Goal: Transaction & Acquisition: Register for event/course

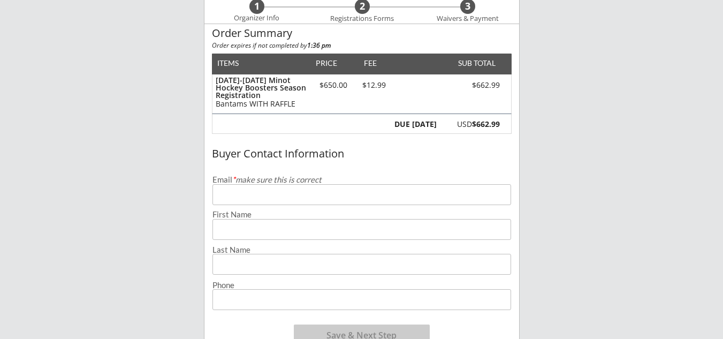
scroll to position [107, 0]
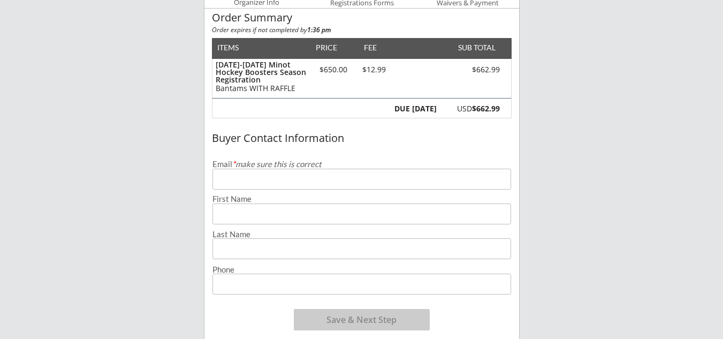
click at [288, 182] on input "email" at bounding box center [361, 179] width 299 height 21
click at [398, 207] on input "input" at bounding box center [361, 213] width 299 height 21
drag, startPoint x: 398, startPoint y: 207, endPoint x: 391, endPoint y: 214, distance: 10.2
click at [397, 209] on input "input" at bounding box center [361, 213] width 299 height 21
click at [289, 184] on input "email" at bounding box center [361, 179] width 299 height 21
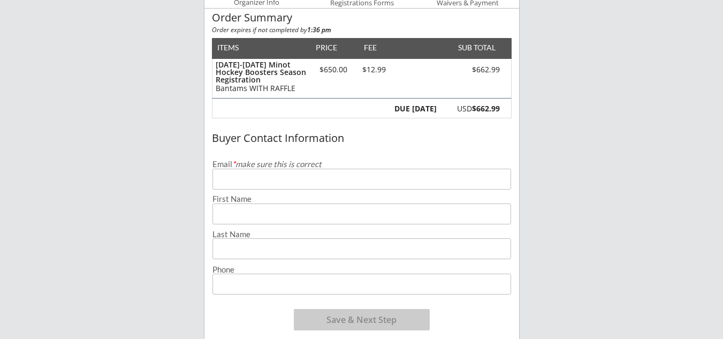
type input "[EMAIL_ADDRESS][DOMAIN_NAME]"
type input "[PERSON_NAME]"
type input "Badger"
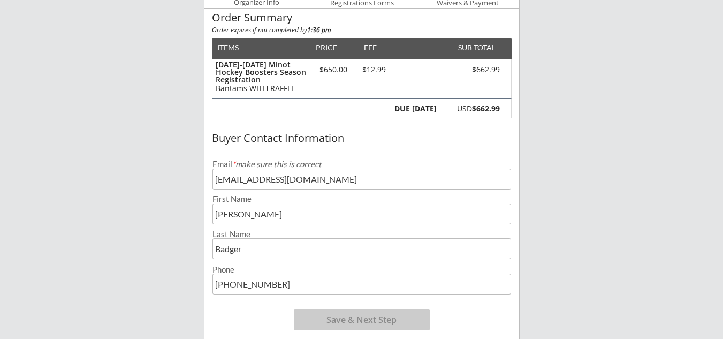
type input "[PHONE_NUMBER]"
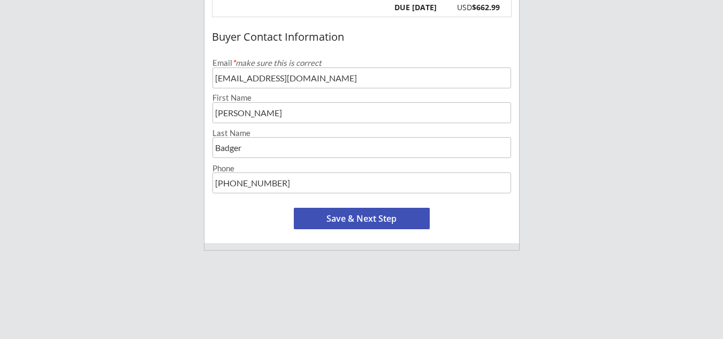
scroll to position [214, 0]
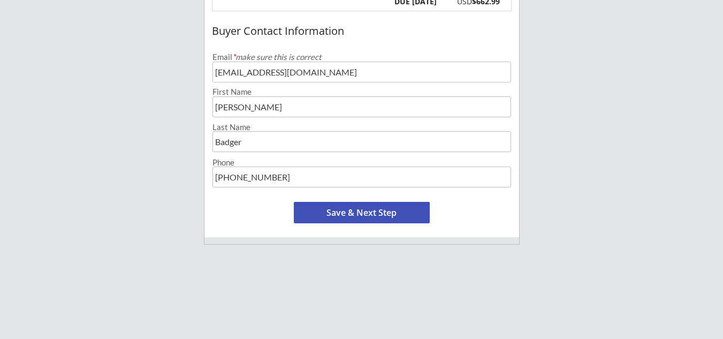
click at [349, 207] on button "Save & Next Step" at bounding box center [362, 212] width 136 height 21
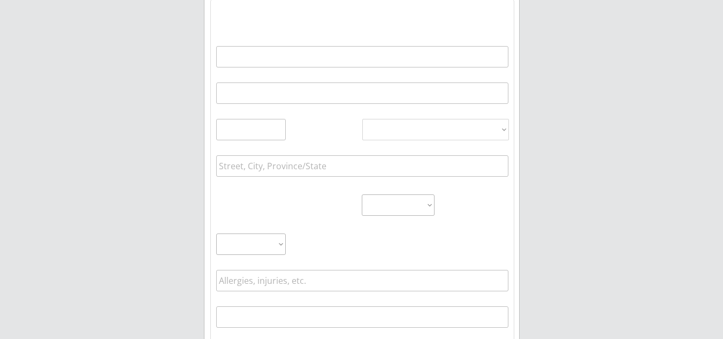
scroll to position [77, 0]
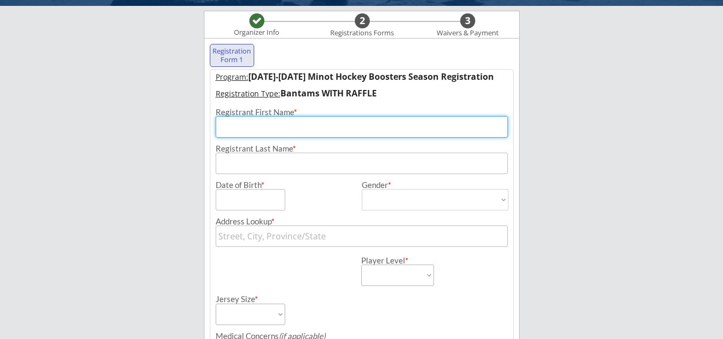
click at [307, 123] on input "input" at bounding box center [362, 126] width 292 height 21
type input "[PERSON_NAME]"
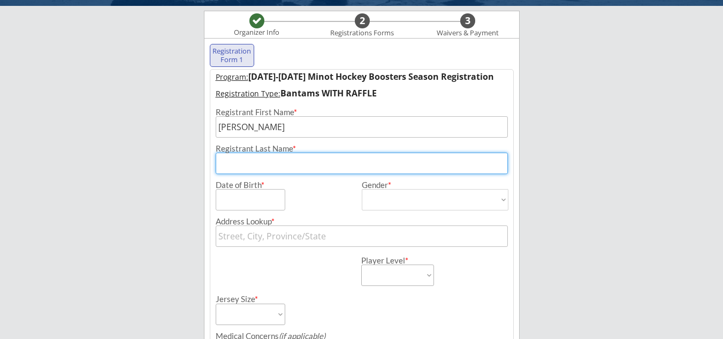
click at [301, 162] on input "input" at bounding box center [362, 163] width 292 height 21
type input "Badger"
click at [258, 198] on input "input" at bounding box center [251, 199] width 70 height 21
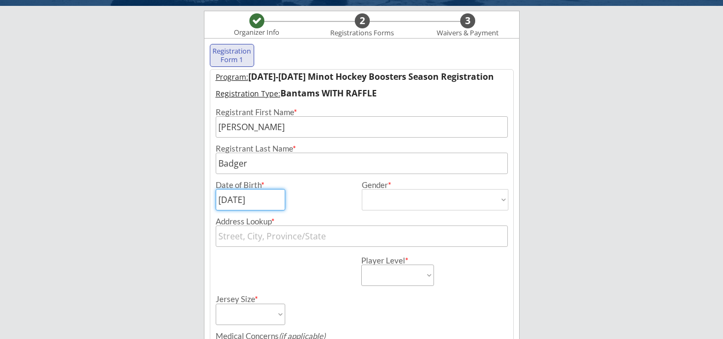
type input "[DATE]"
click at [383, 191] on select "[DEMOGRAPHIC_DATA] [DEMOGRAPHIC_DATA]" at bounding box center [435, 199] width 147 height 21
select select ""[DEMOGRAPHIC_DATA]""
click at [362, 189] on select "[DEMOGRAPHIC_DATA] [DEMOGRAPHIC_DATA]" at bounding box center [435, 199] width 147 height 21
type input "[DEMOGRAPHIC_DATA]"
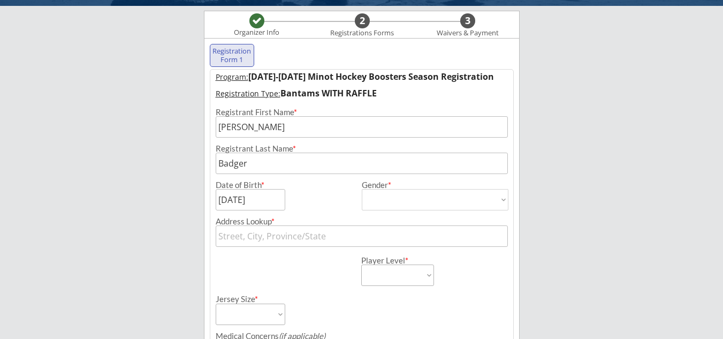
click at [275, 242] on input "text" at bounding box center [362, 235] width 292 height 21
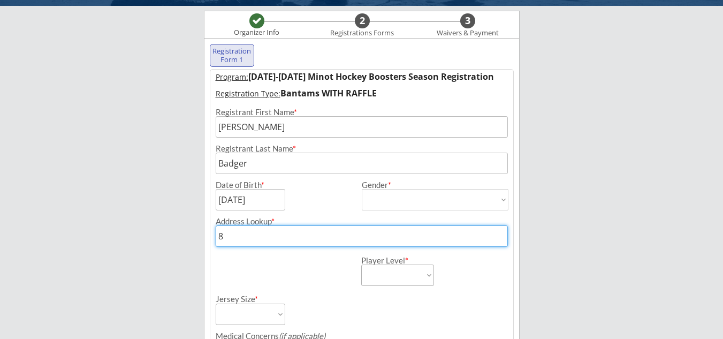
type input "87"
type input "[STREET_ADDRESS][US_STATE][US_STATE]"
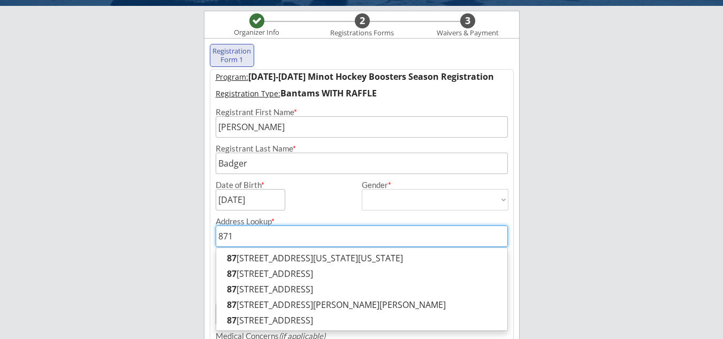
type input "8718"
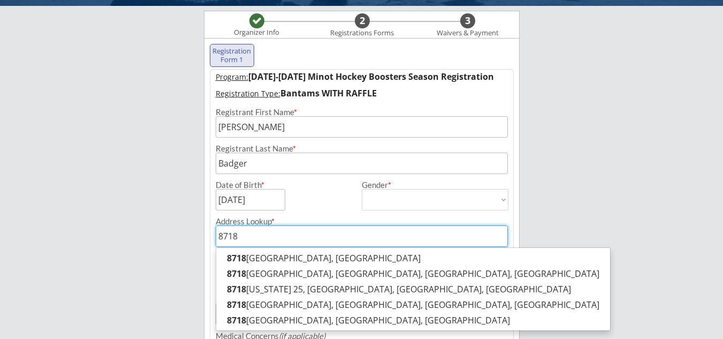
type input "[STREET_ADDRESS]"
type input "8718"
type input "8718 North Pro"
type input "[STREET_ADDRESS][US_STATE]"
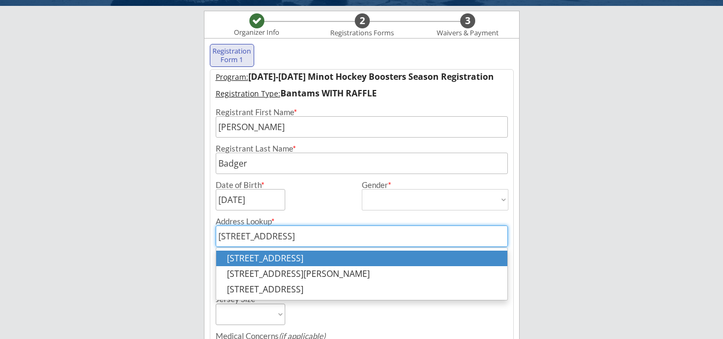
click at [291, 263] on p "[STREET_ADDRESS]" at bounding box center [361, 258] width 291 height 16
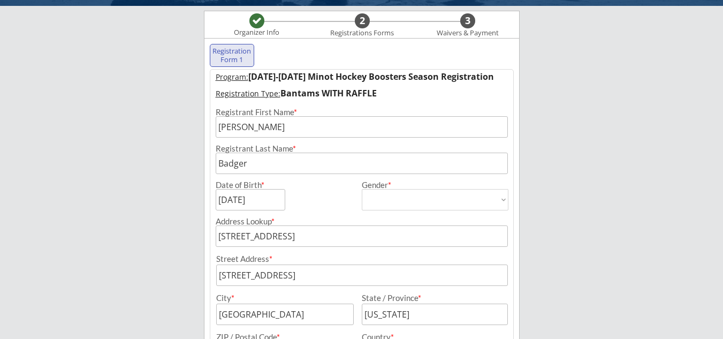
type input "[STREET_ADDRESS]"
click at [320, 274] on input "input" at bounding box center [362, 274] width 292 height 21
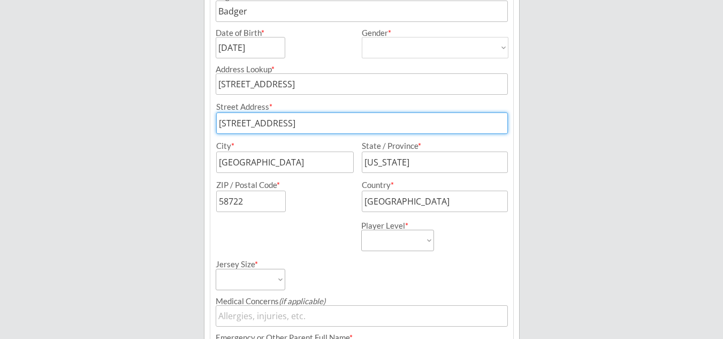
scroll to position [238, 0]
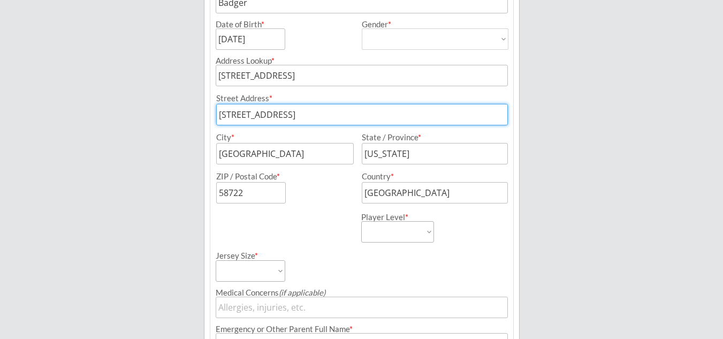
type input "[STREET_ADDRESS]"
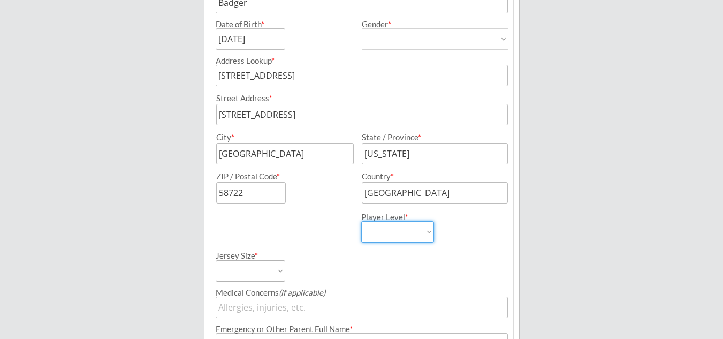
drag, startPoint x: 398, startPoint y: 231, endPoint x: 395, endPoint y: 240, distance: 9.6
click at [398, 231] on select "Learn to Play Boys Learn to Play Girls Maroon Mites Gold/White Mites Squirts Pe…" at bounding box center [397, 231] width 73 height 21
select select ""Bantams""
click at [361, 221] on select "Learn to Play Boys Learn to Play Girls Maroon Mites Gold/White Mites Squirts Pe…" at bounding box center [397, 231] width 73 height 21
click at [232, 273] on select "Adult Small Adult Medium Adult Large Adult XL Goalie Cut" at bounding box center [251, 270] width 70 height 21
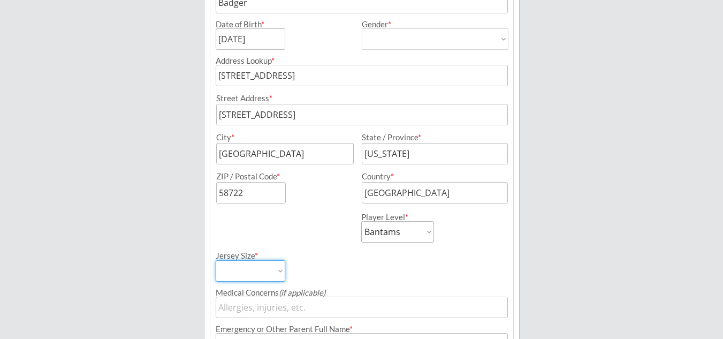
select select ""Adult XL""
click at [216, 260] on select "Adult Small Adult Medium Adult Large Adult XL Goalie Cut" at bounding box center [251, 270] width 70 height 21
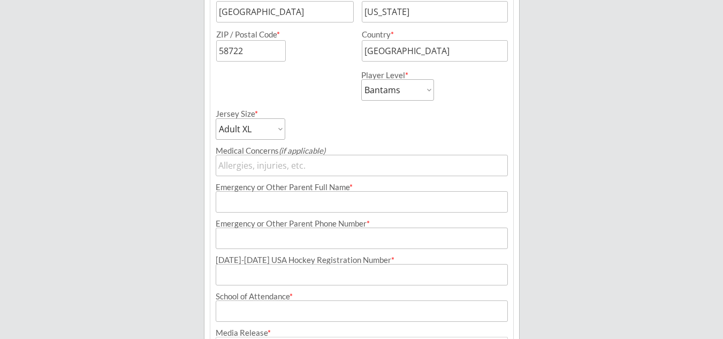
scroll to position [398, 0]
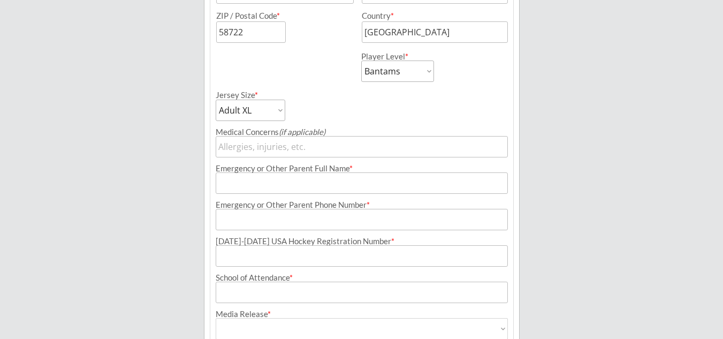
click at [303, 186] on input "input" at bounding box center [362, 182] width 292 height 21
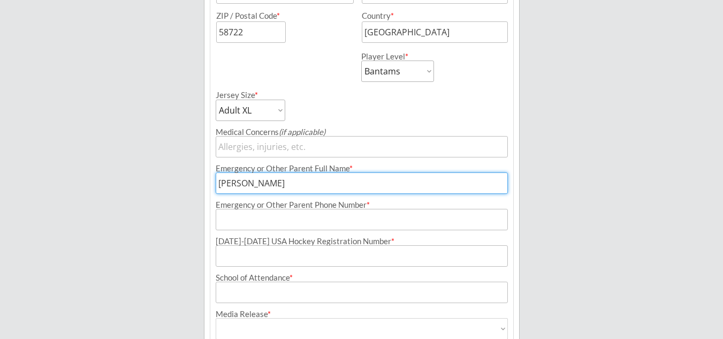
type input "[PERSON_NAME]"
click at [225, 213] on input "input" at bounding box center [362, 219] width 292 height 21
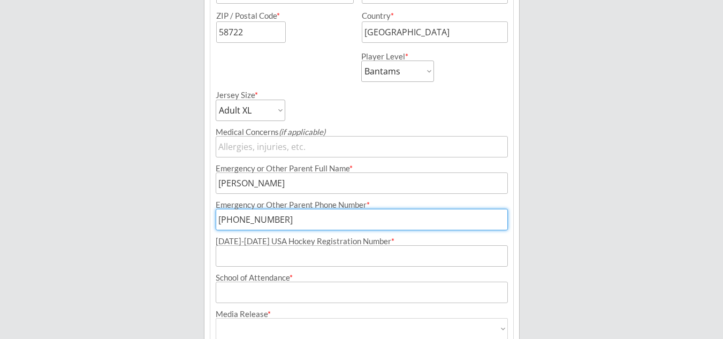
type input "[PHONE_NUMBER]"
click at [325, 254] on input "input" at bounding box center [362, 255] width 292 height 21
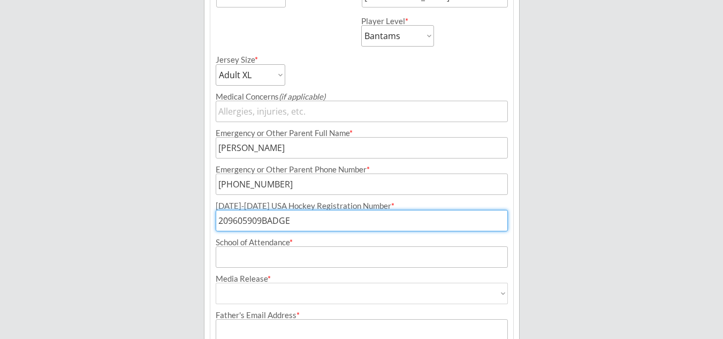
scroll to position [452, 0]
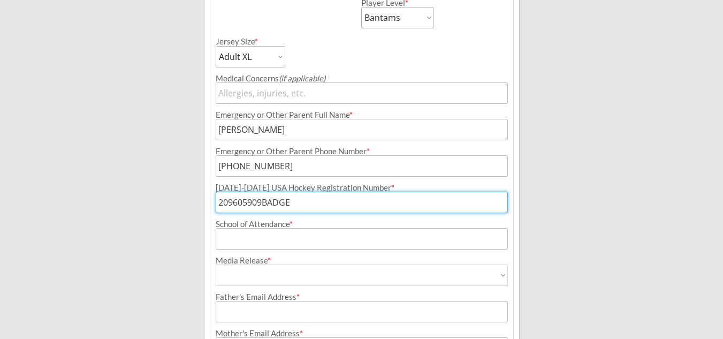
type input "209605909BADGE"
click at [280, 238] on input "input" at bounding box center [362, 238] width 292 height 21
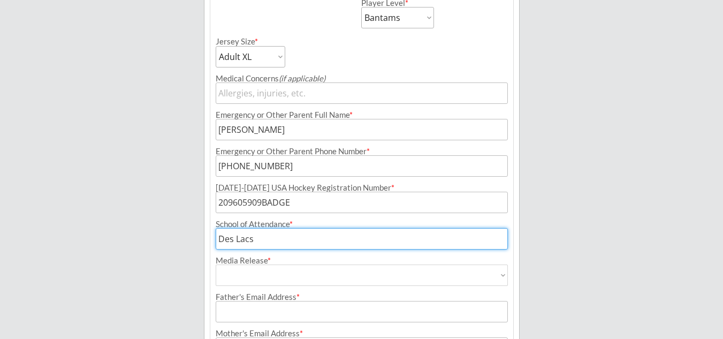
type input "Des Lacs"
click at [291, 271] on select "Yes No" at bounding box center [362, 274] width 292 height 21
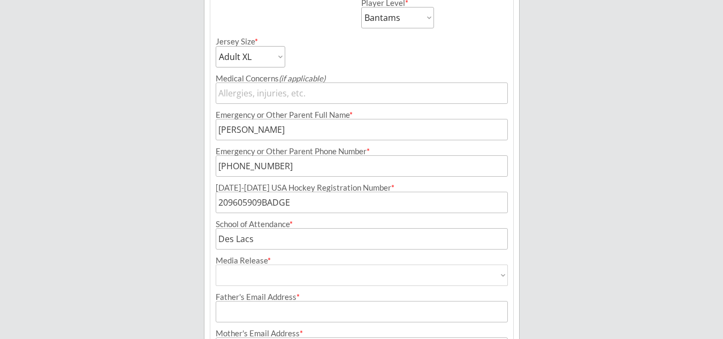
select select ""Yes""
click at [216, 264] on select "Yes No" at bounding box center [362, 274] width 292 height 21
type input "Yes"
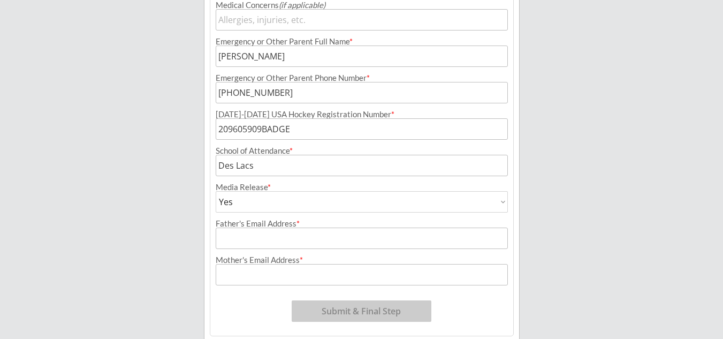
scroll to position [566, 0]
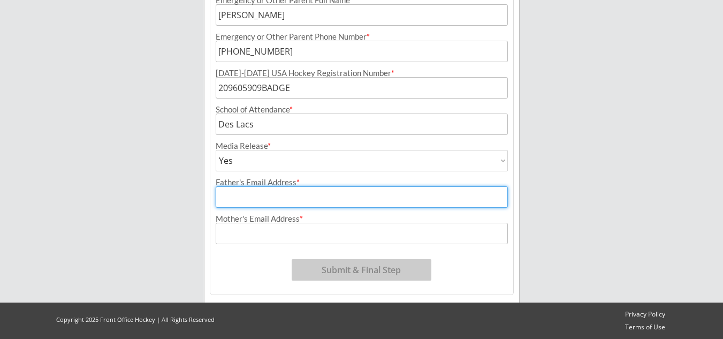
click at [276, 196] on input "input" at bounding box center [362, 196] width 292 height 21
type input "[EMAIL_ADDRESS][DOMAIN_NAME]"
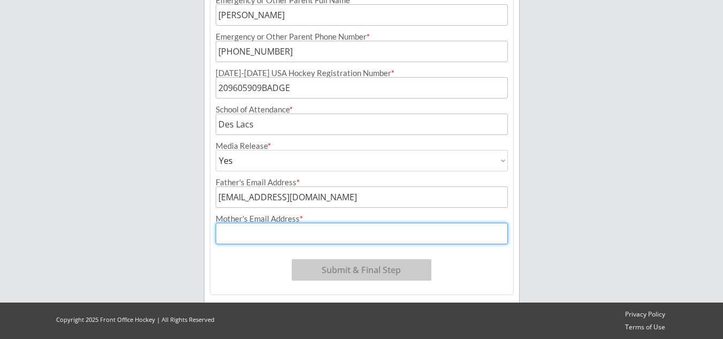
drag, startPoint x: 223, startPoint y: 238, endPoint x: 260, endPoint y: 234, distance: 37.2
click at [223, 238] on input "input" at bounding box center [362, 233] width 292 height 21
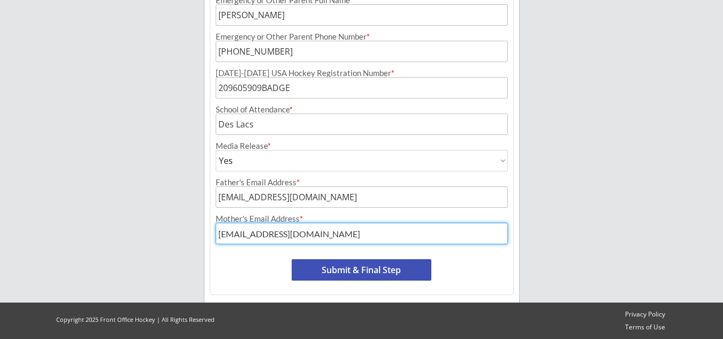
type input "[EMAIL_ADDRESS][DOMAIN_NAME]"
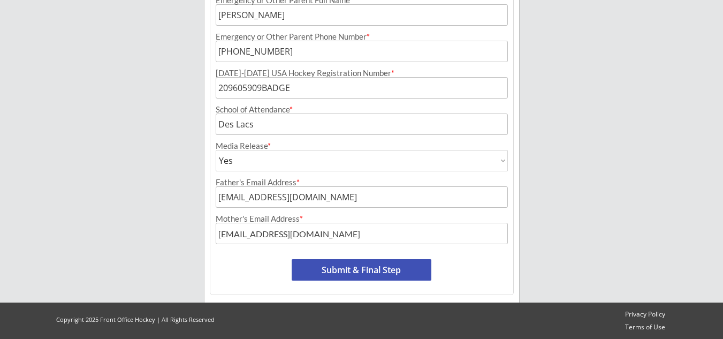
click at [359, 266] on button "Submit & Final Step" at bounding box center [362, 269] width 140 height 21
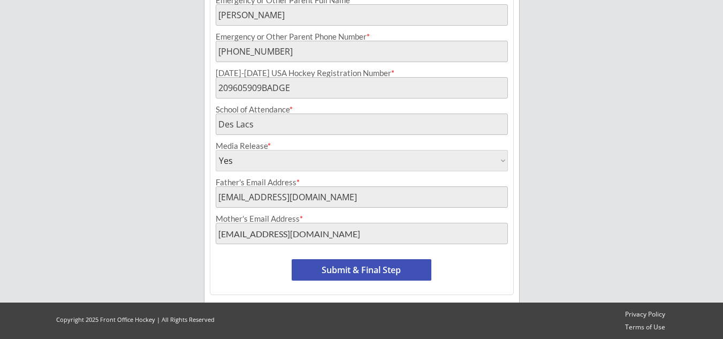
click at [390, 261] on button "Submit & Final Step" at bounding box center [362, 269] width 140 height 21
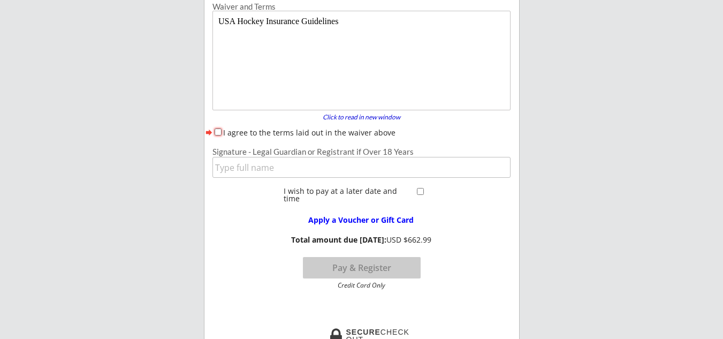
scroll to position [141, 0]
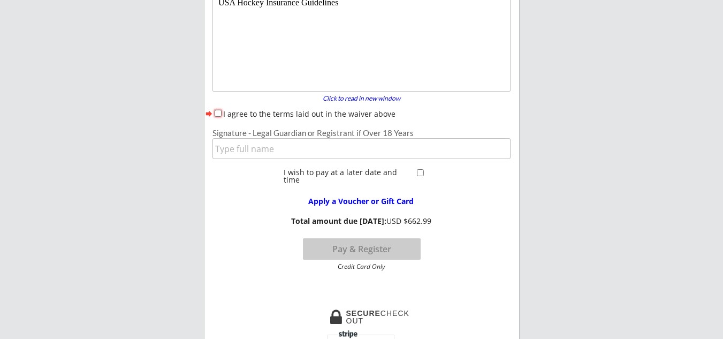
click at [216, 115] on input "I agree to the terms laid out in the waiver above" at bounding box center [218, 113] width 7 height 7
checkbox input "true"
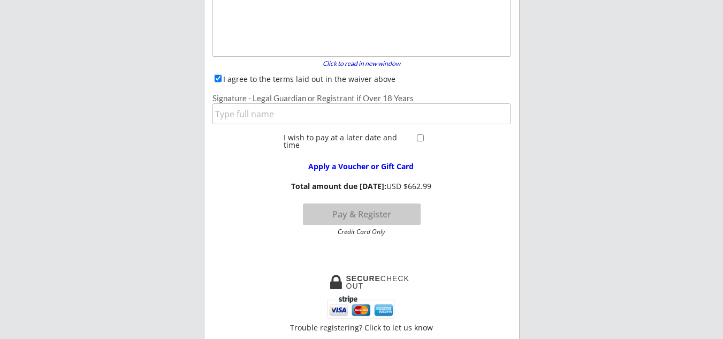
scroll to position [195, 0]
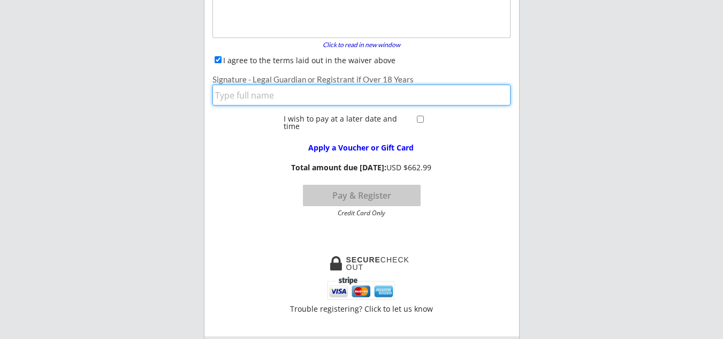
click at [297, 94] on input "input" at bounding box center [361, 95] width 298 height 21
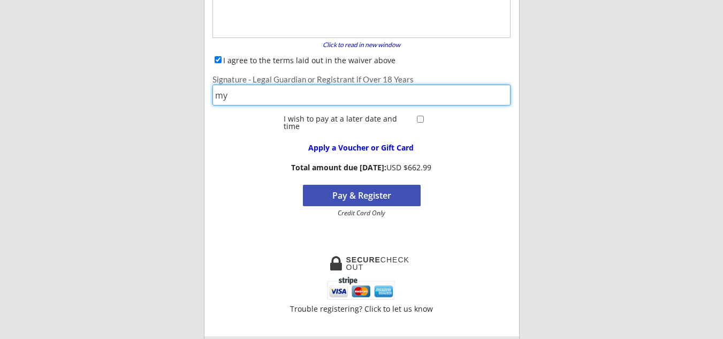
type input "m"
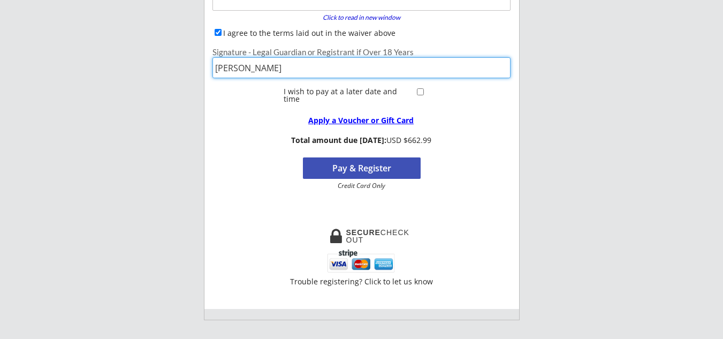
scroll to position [248, 0]
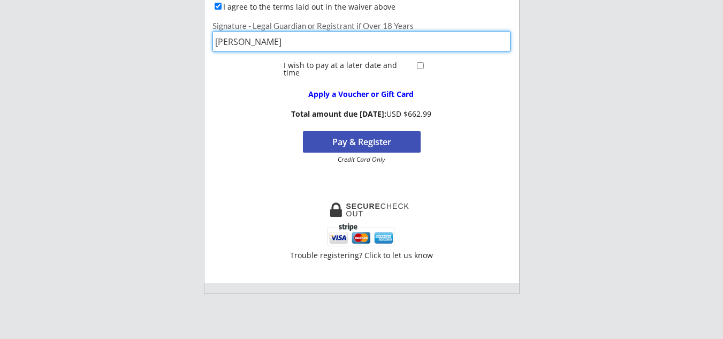
type input "[PERSON_NAME]"
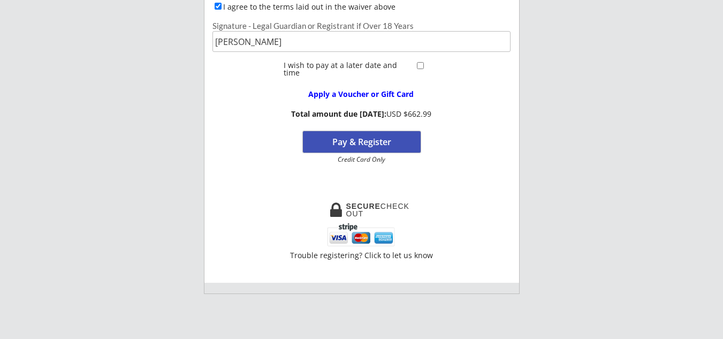
click at [379, 138] on button "Pay & Register" at bounding box center [362, 141] width 118 height 21
